Goal: Task Accomplishment & Management: Manage account settings

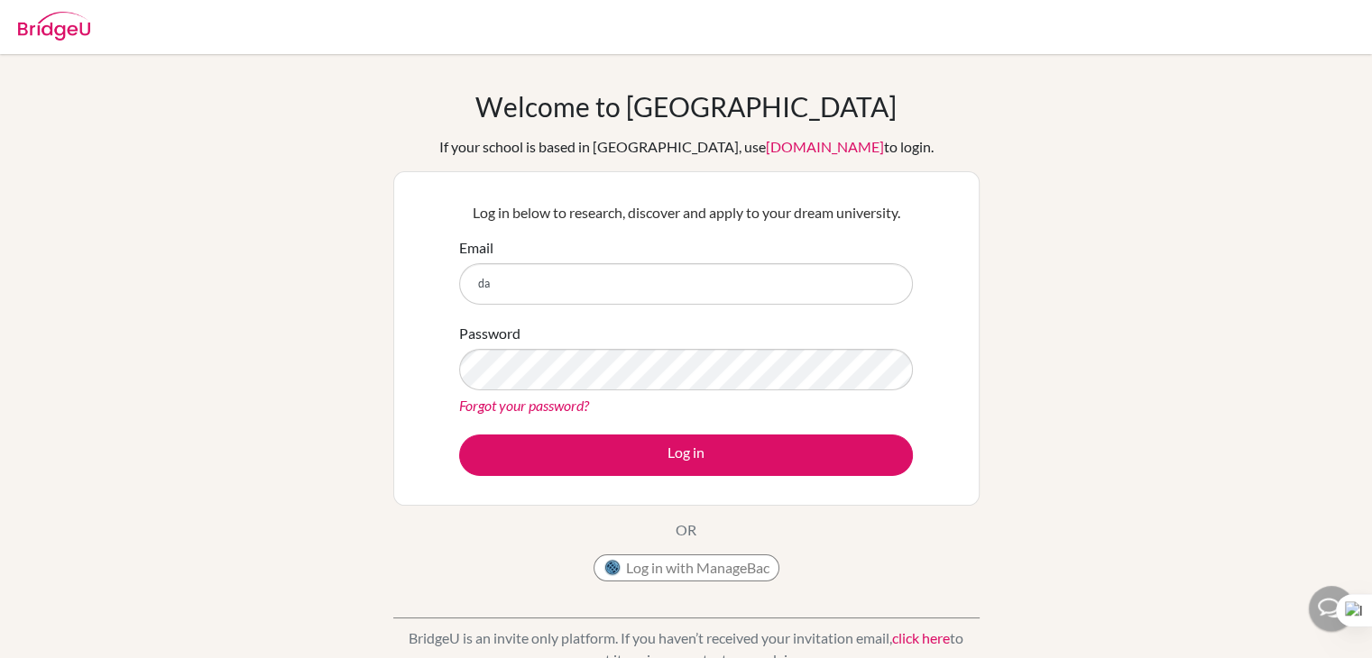
type input "d"
type input "[EMAIL_ADDRESS][DOMAIN_NAME]"
click at [525, 395] on div "Forgot your password?" at bounding box center [686, 406] width 454 height 22
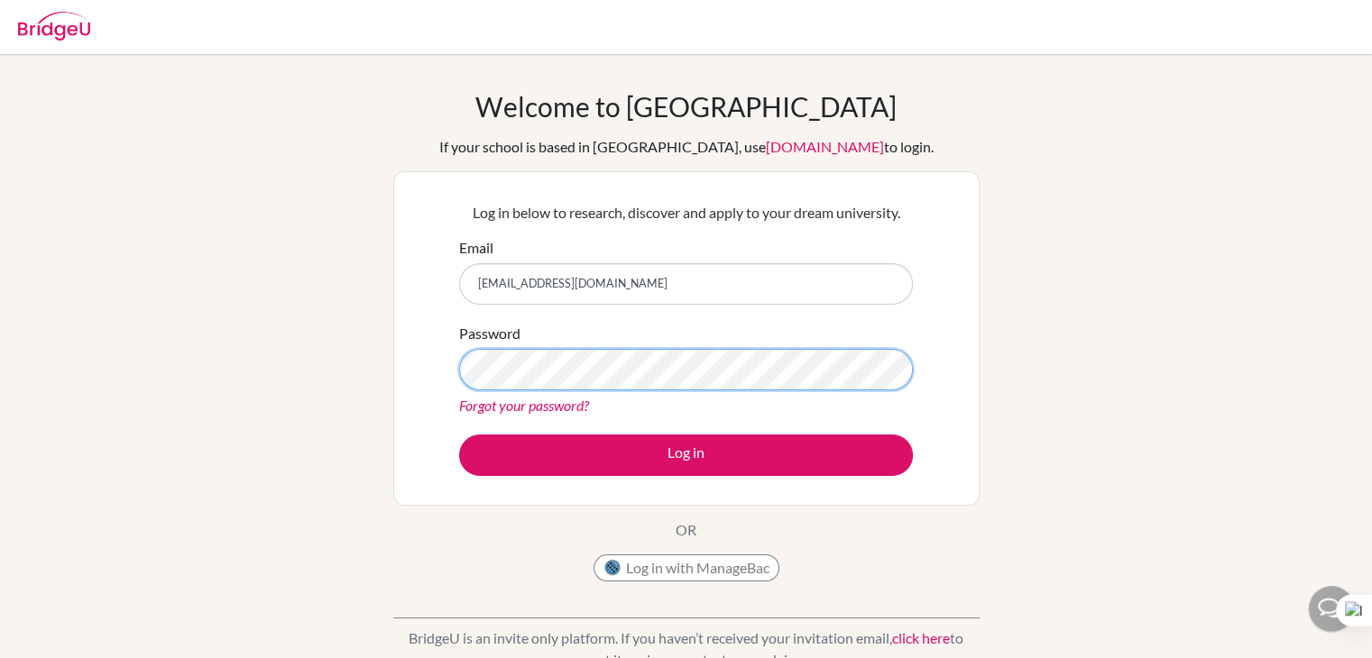
click at [459, 435] on button "Log in" at bounding box center [686, 455] width 454 height 41
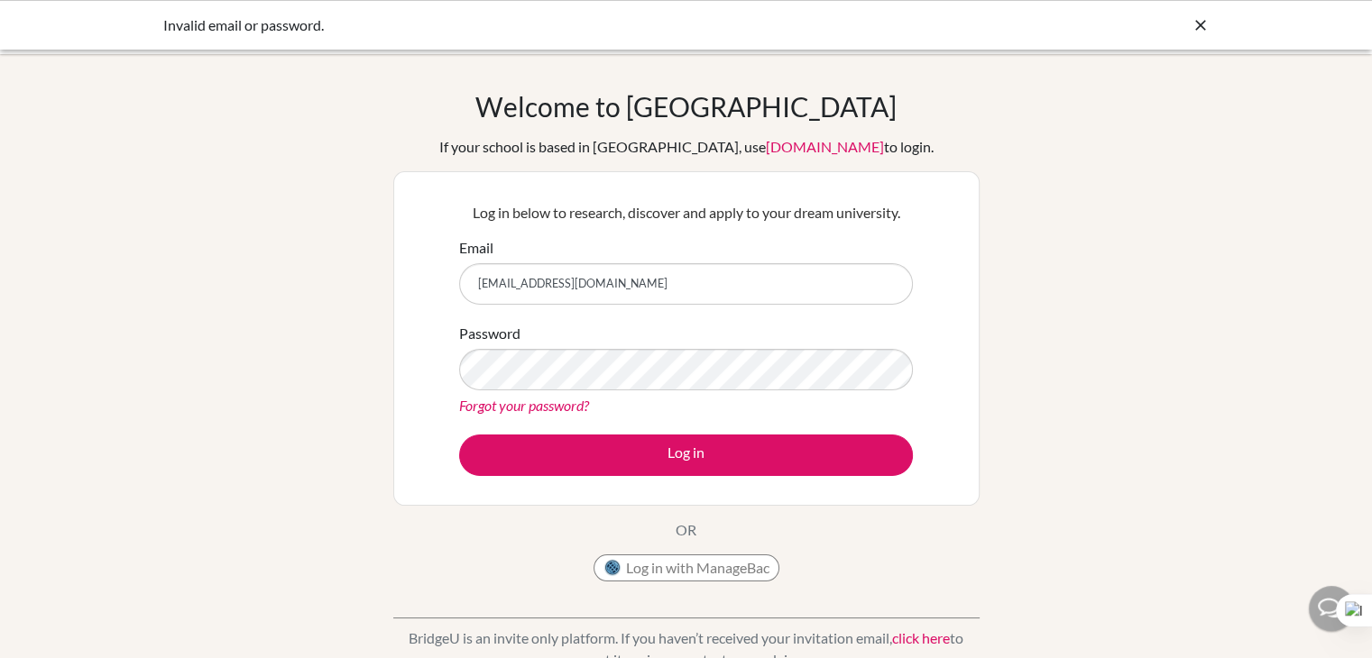
click at [537, 401] on link "Forgot your password?" at bounding box center [524, 405] width 130 height 17
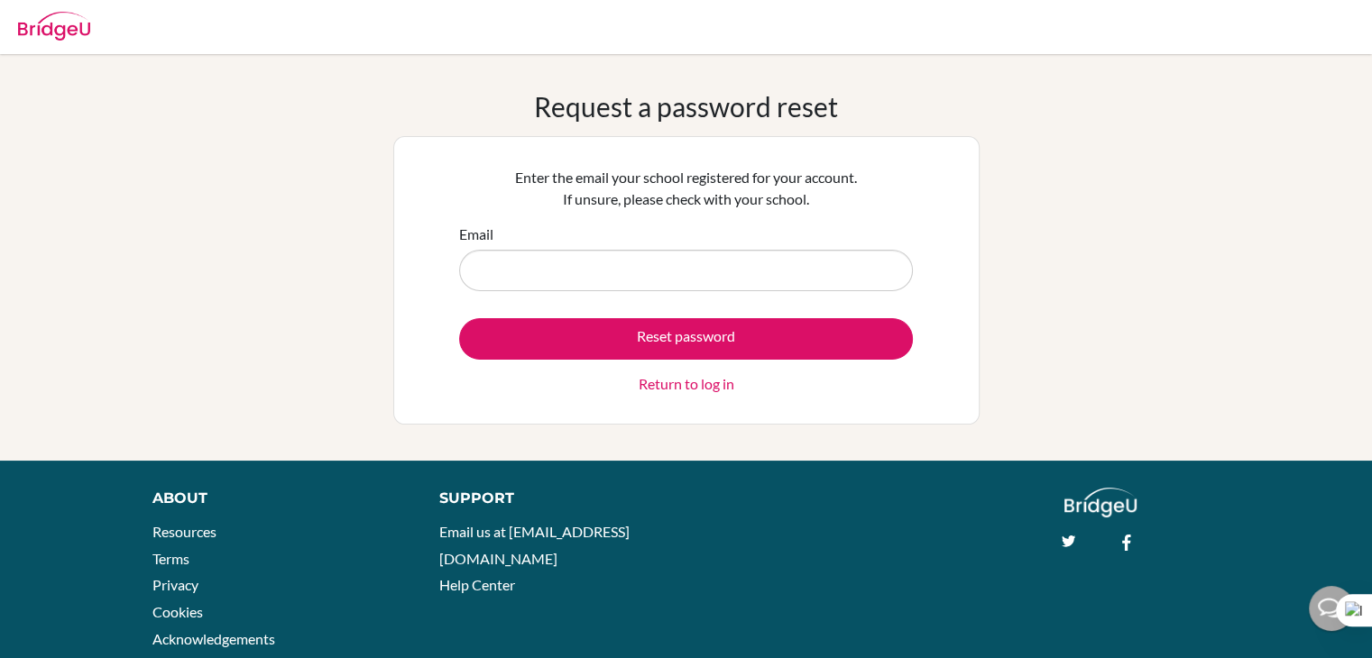
drag, startPoint x: 661, startPoint y: 230, endPoint x: 639, endPoint y: 236, distance: 22.5
click at [639, 236] on div "Email" at bounding box center [686, 258] width 454 height 68
click at [652, 257] on input "Email" at bounding box center [686, 270] width 454 height 41
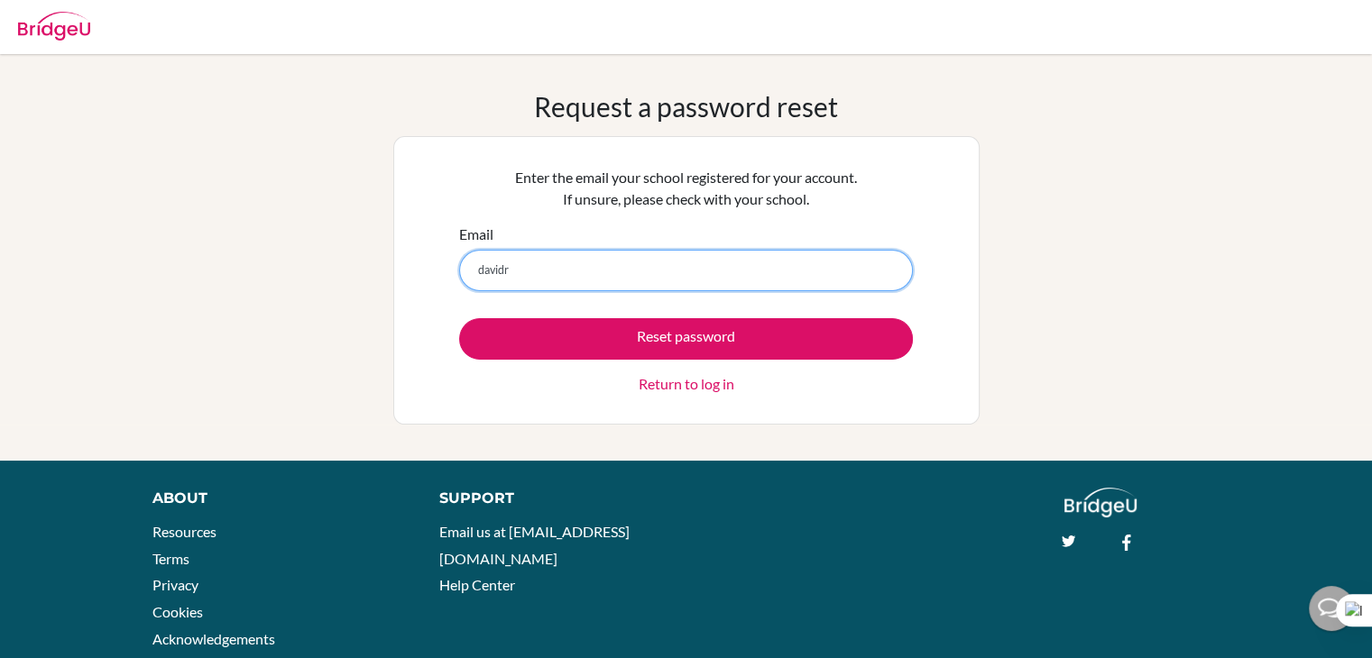
type input "davidruntuwene@sekolahciputra.sch.id"
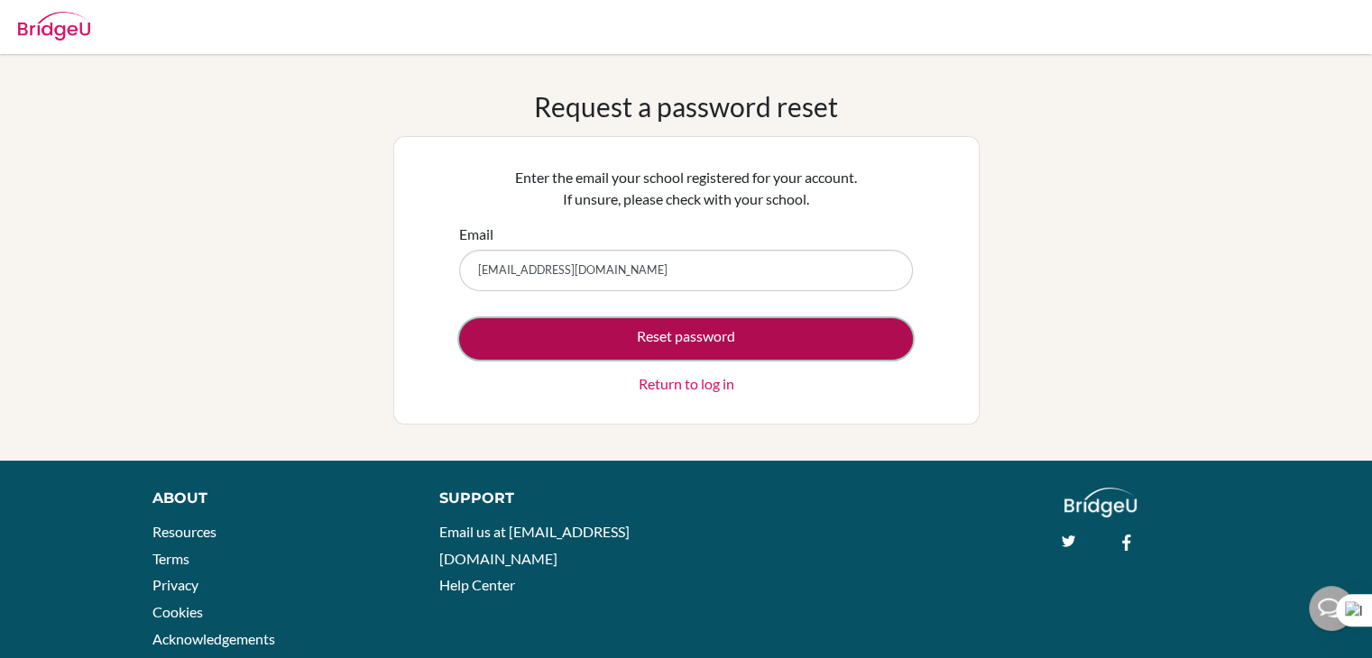
click at [671, 338] on button "Reset password" at bounding box center [686, 338] width 454 height 41
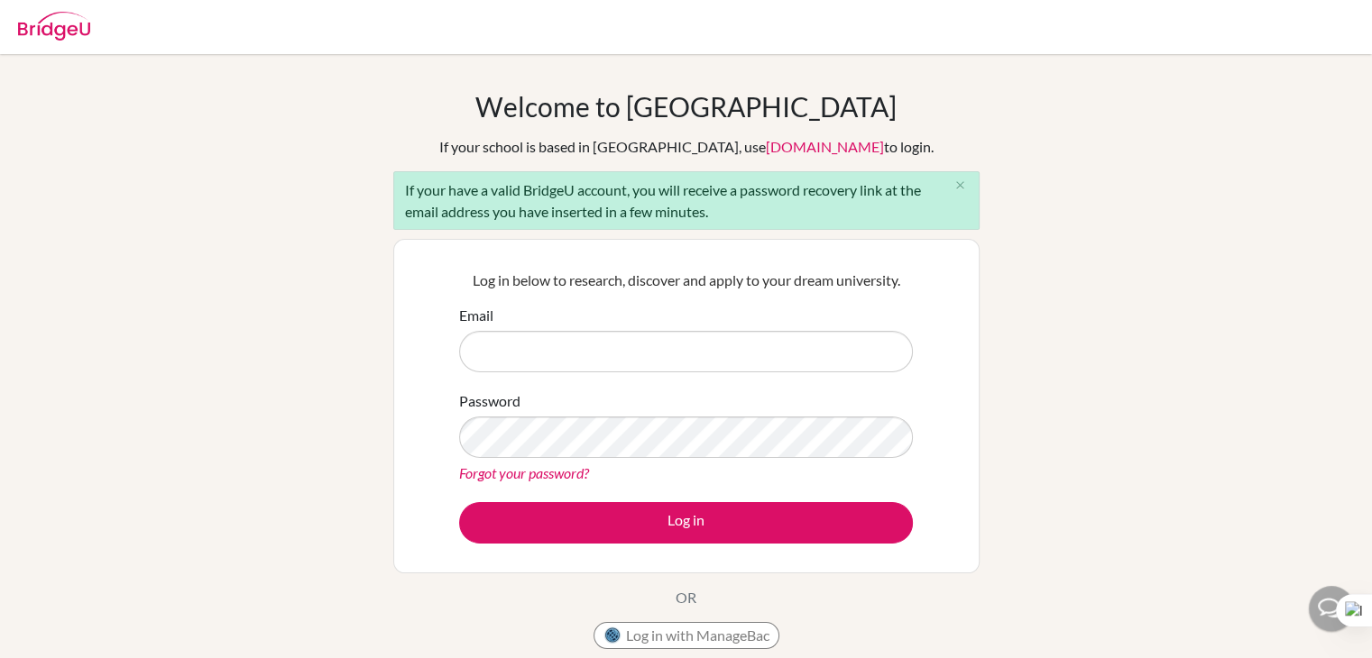
click at [638, 368] on input "Email" at bounding box center [686, 351] width 454 height 41
type input "d"
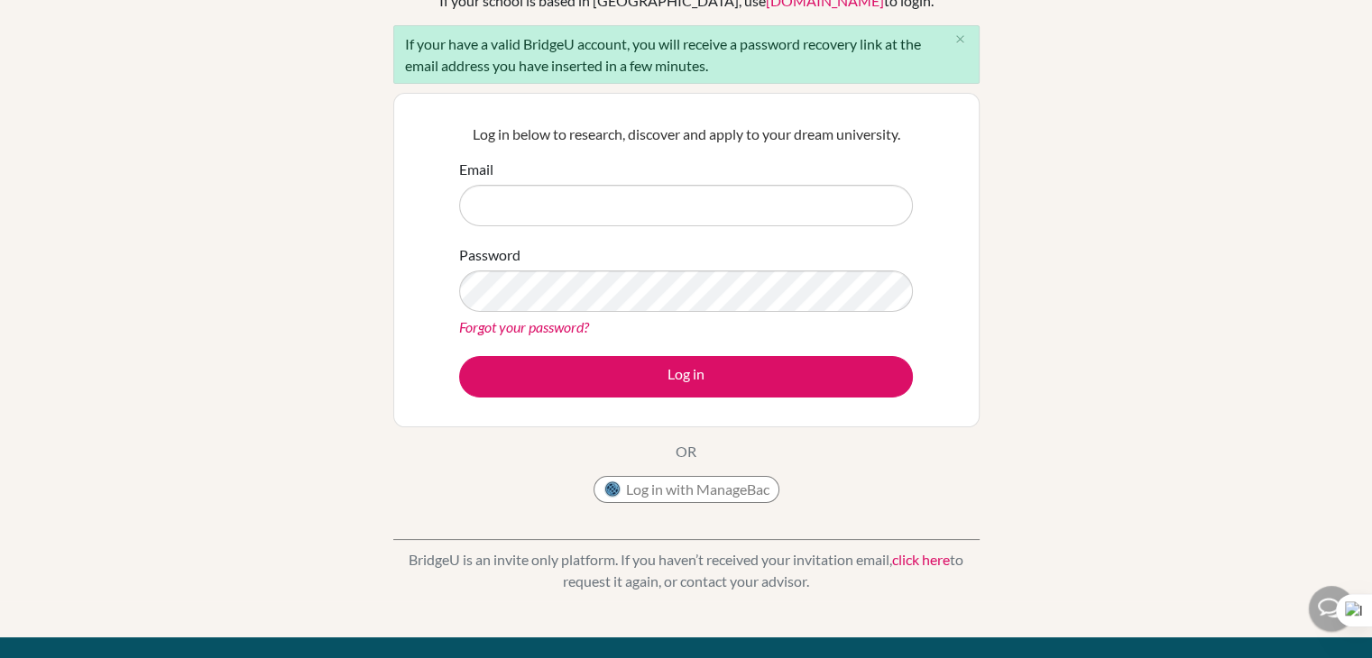
scroll to position [166, 0]
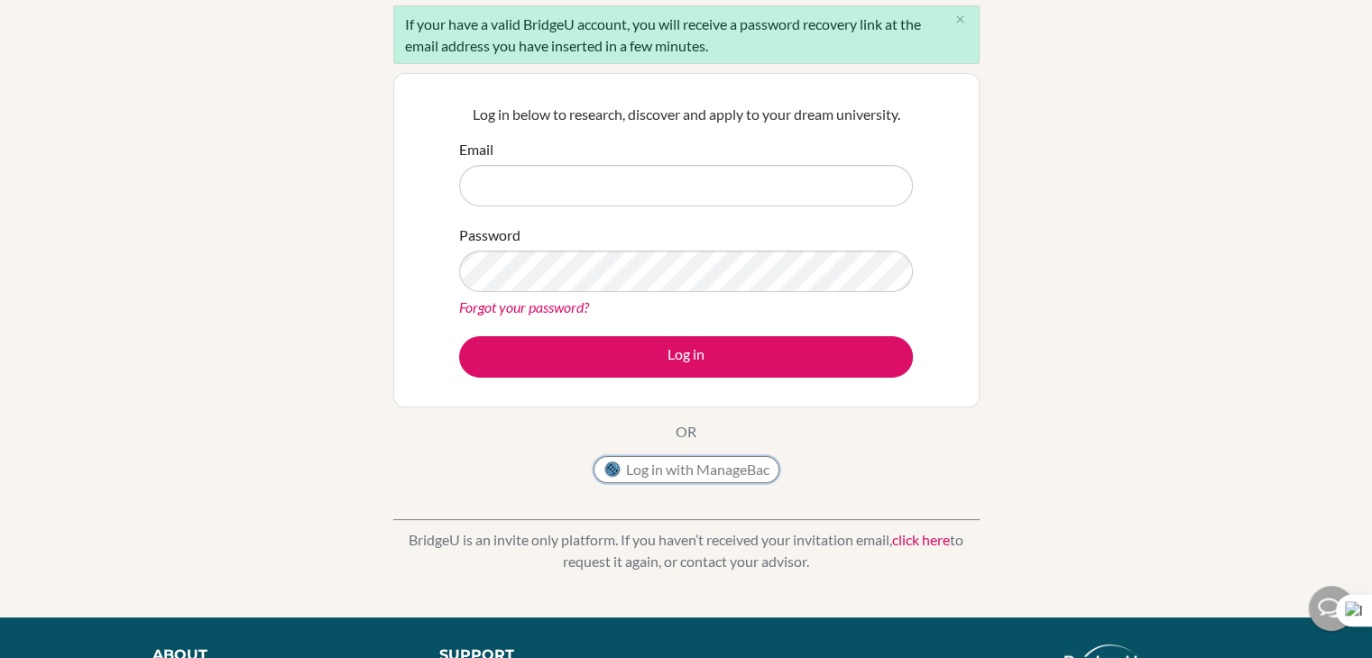
click at [675, 464] on button "Log in with ManageBac" at bounding box center [686, 469] width 186 height 27
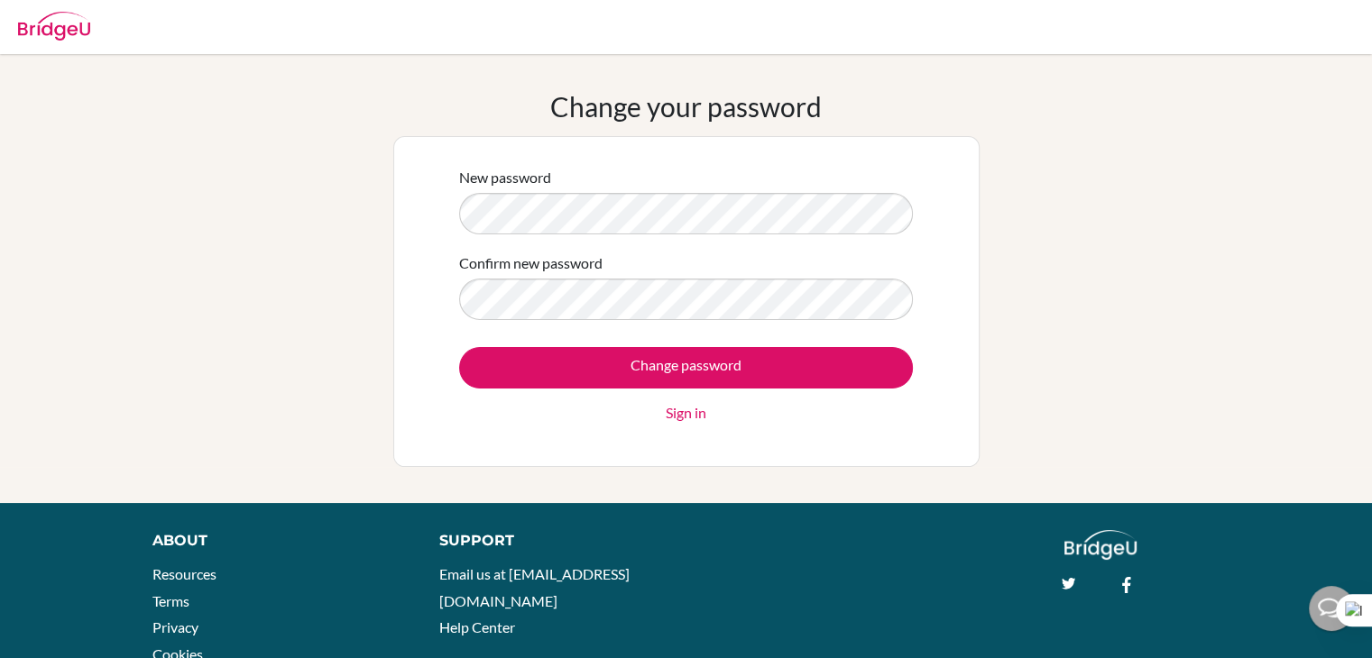
click at [424, 228] on div "New password Confirm new password Change password Sign in" at bounding box center [686, 301] width 586 height 331
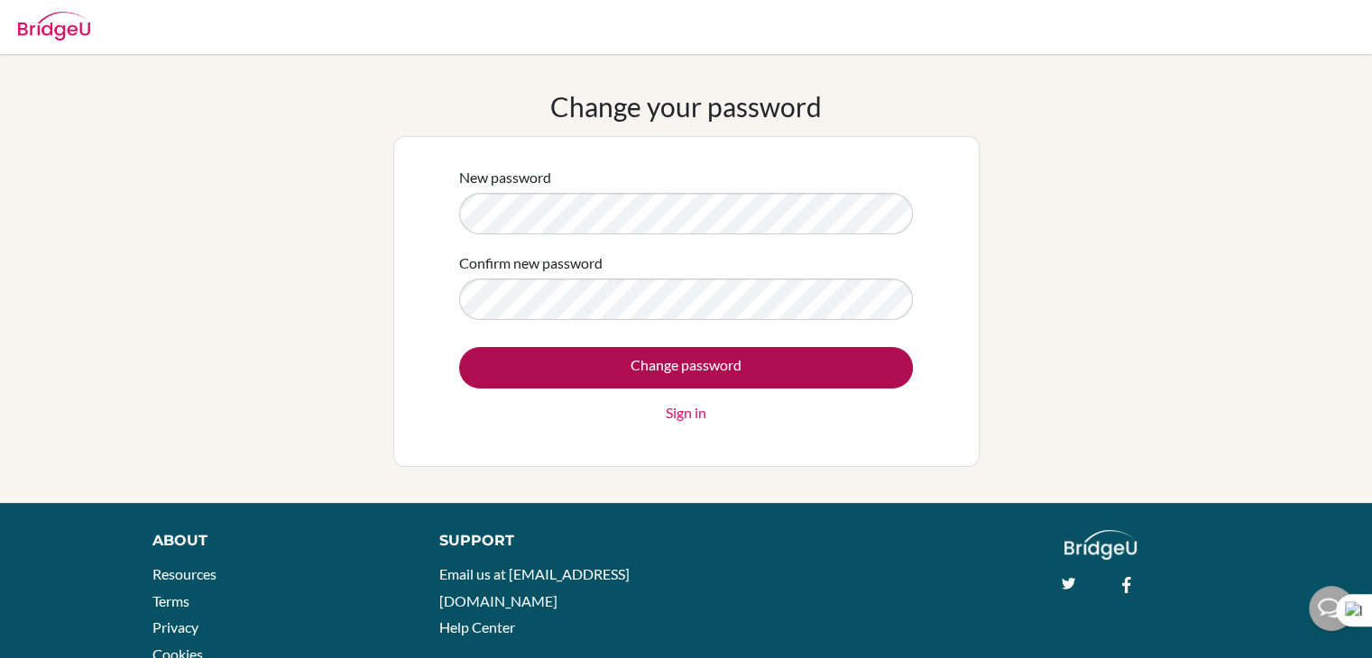
drag, startPoint x: 617, startPoint y: 391, endPoint x: 633, endPoint y: 382, distance: 18.2
click at [633, 382] on div "Change password Sign in" at bounding box center [686, 385] width 454 height 77
click at [633, 382] on input "Change password" at bounding box center [686, 367] width 454 height 41
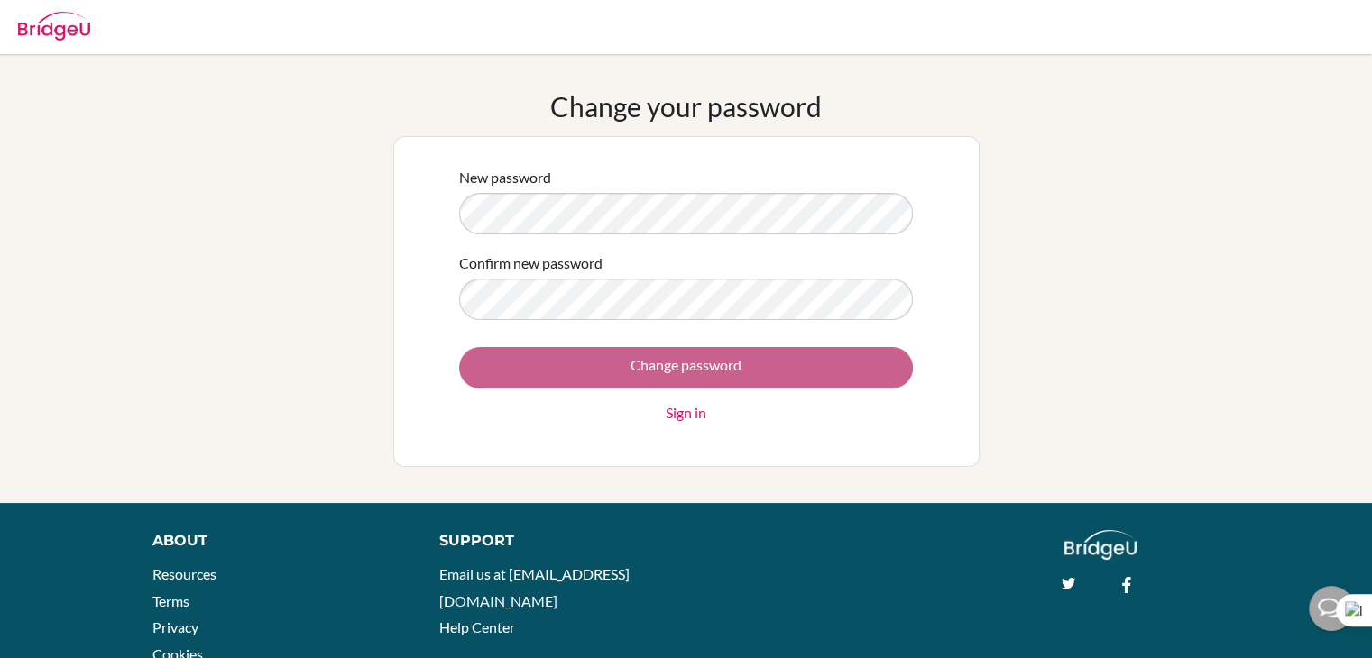
click at [633, 382] on div "Change password Sign in" at bounding box center [686, 385] width 454 height 77
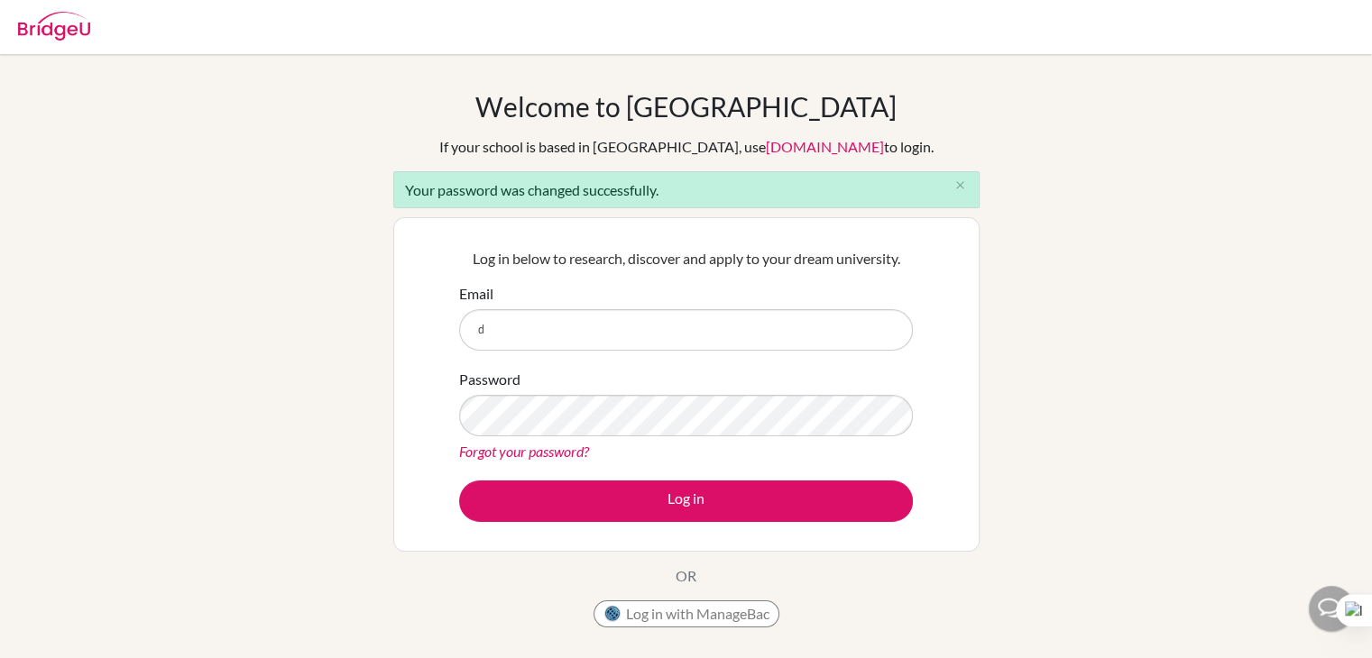
type input "[EMAIL_ADDRESS][DOMAIN_NAME]"
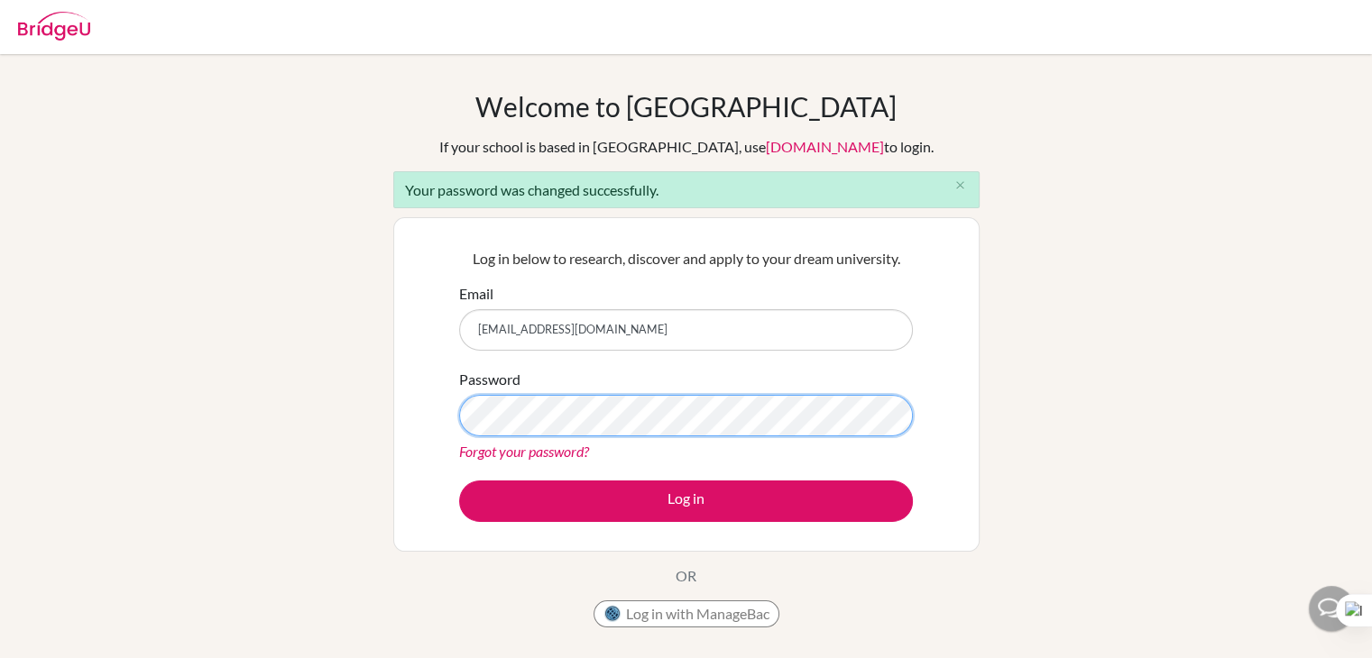
click at [459, 481] on button "Log in" at bounding box center [686, 501] width 454 height 41
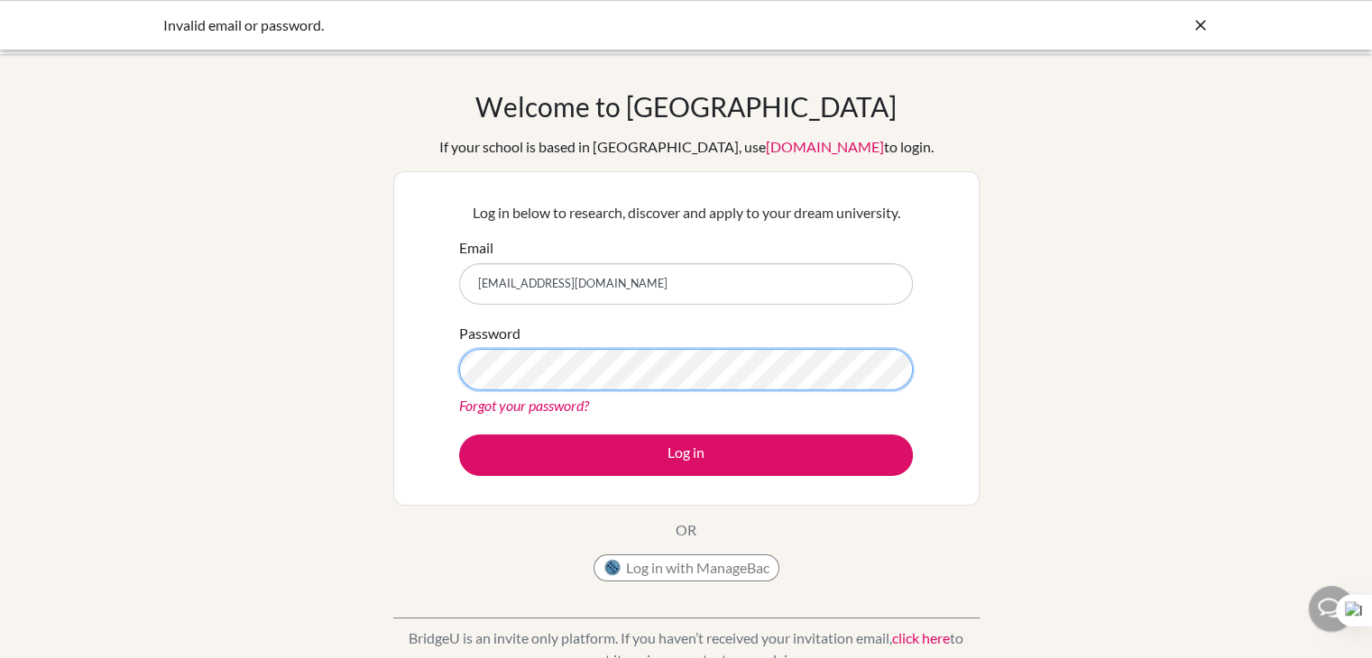
click at [459, 435] on button "Log in" at bounding box center [686, 455] width 454 height 41
